Goal: Task Accomplishment & Management: Manage account settings

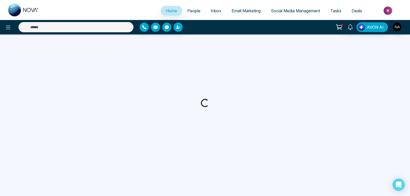
select select "*"
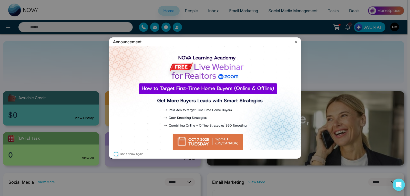
click at [294, 41] on icon at bounding box center [295, 41] width 5 height 5
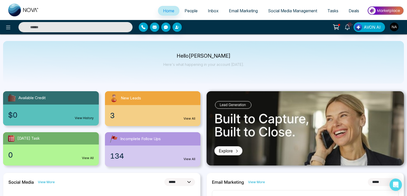
click at [190, 9] on span "People" at bounding box center [191, 10] width 13 height 5
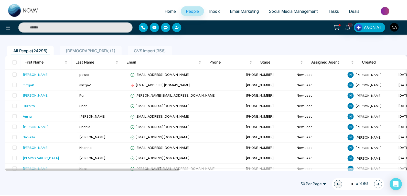
scroll to position [32, 0]
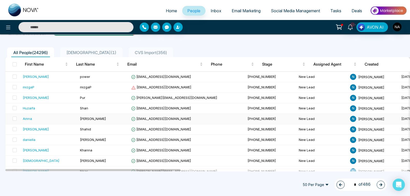
click at [25, 120] on div "Amna" at bounding box center [27, 118] width 9 height 5
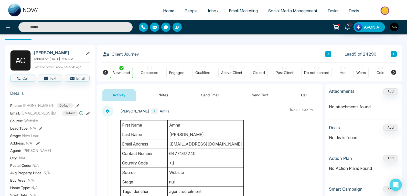
scroll to position [11, 0]
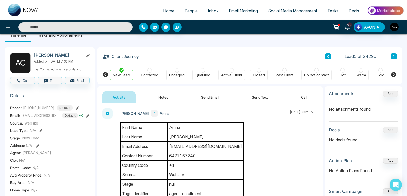
click at [300, 26] on div "10+ AVON AI" at bounding box center [323, 27] width 164 height 10
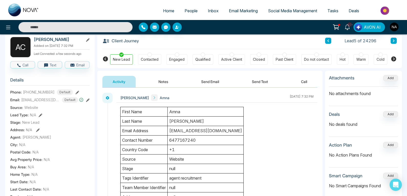
scroll to position [27, 0]
click at [192, 12] on span "People" at bounding box center [191, 10] width 13 height 5
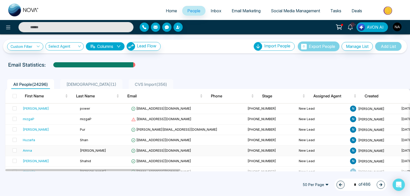
click at [28, 152] on div "Amna" at bounding box center [27, 150] width 9 height 5
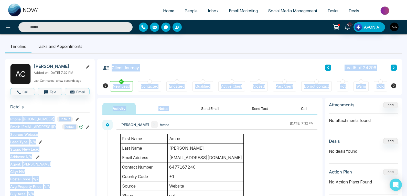
drag, startPoint x: 78, startPoint y: 100, endPoint x: 186, endPoint y: 110, distance: 108.8
click at [199, 61] on div "Client Journey Lead 5 of 24296" at bounding box center [249, 67] width 295 height 17
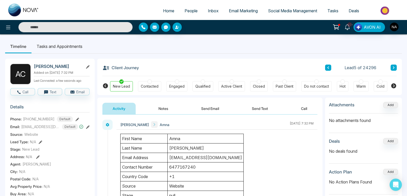
click at [167, 108] on button "Notes" at bounding box center [163, 109] width 30 height 12
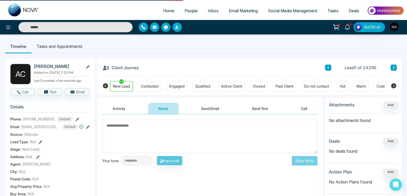
click at [137, 128] on textarea at bounding box center [209, 137] width 215 height 34
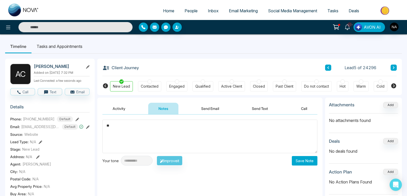
type textarea "*"
